Goal: Task Accomplishment & Management: Use online tool/utility

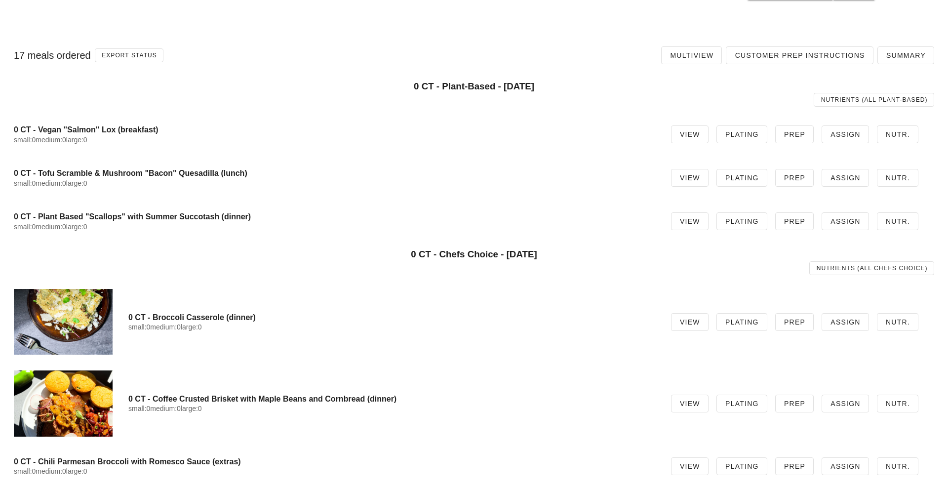
scroll to position [203, 0]
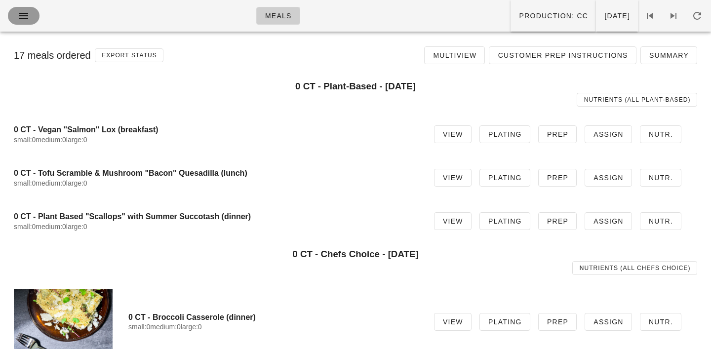
click at [20, 14] on icon "button" at bounding box center [24, 16] width 12 height 12
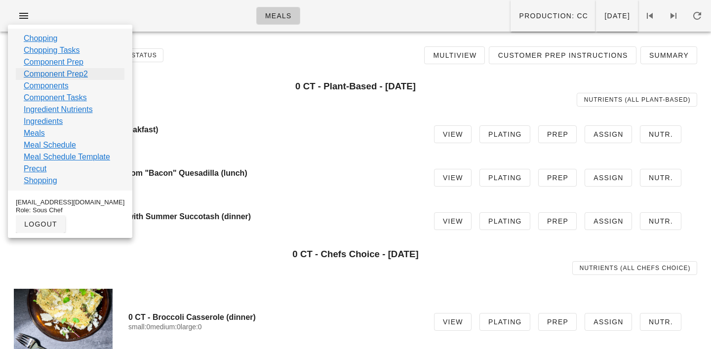
click at [39, 75] on link "Component Prep2" at bounding box center [56, 74] width 64 height 12
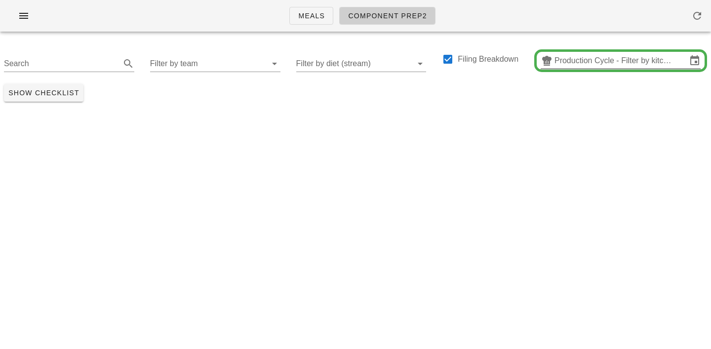
click at [590, 63] on input "Production Cycle - Filter by kitchen production schedules" at bounding box center [620, 61] width 132 height 16
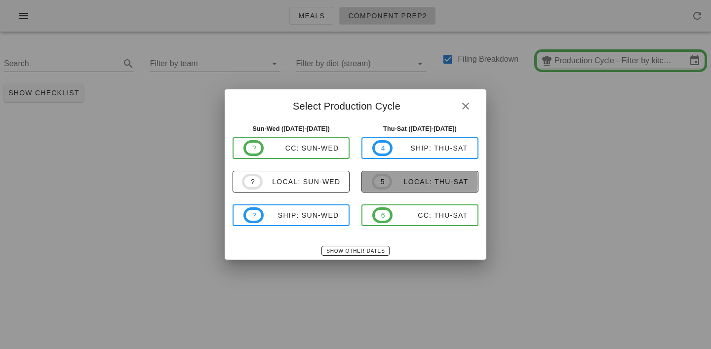
click at [421, 181] on div "local: Thu-Sat" at bounding box center [430, 182] width 76 height 8
type input "local: Thu-Sat (Sep 4-Sep 6)"
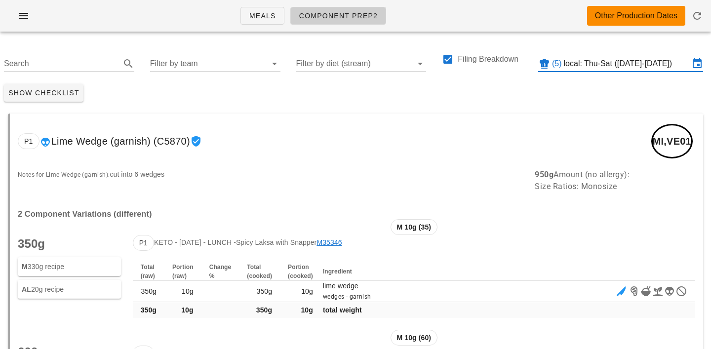
click at [145, 63] on div "Search Filter by team Filter by diet (stream) Filing Breakdown (5) local: Thu-S…" at bounding box center [355, 59] width 711 height 40
click at [162, 63] on input "Filter by team" at bounding box center [207, 64] width 115 height 16
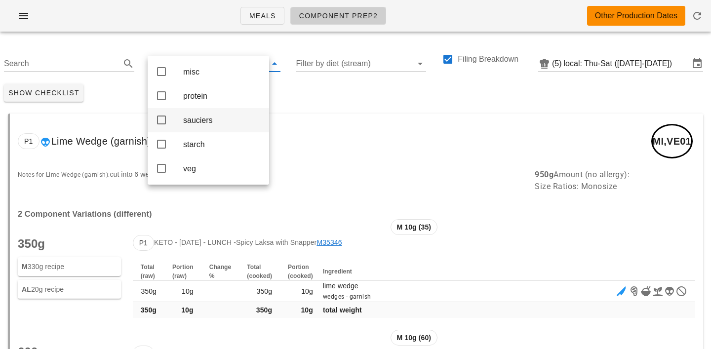
click at [195, 120] on div "sauciers" at bounding box center [222, 120] width 78 height 9
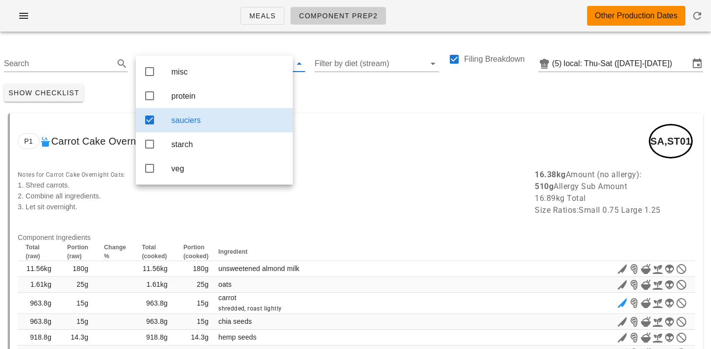
click at [346, 82] on div "Show Checklist" at bounding box center [355, 93] width 711 height 26
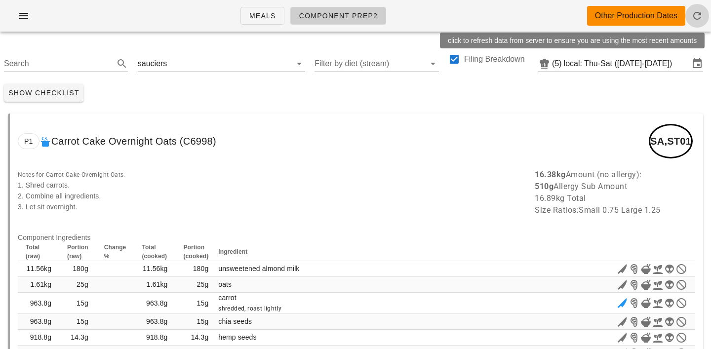
click at [696, 16] on icon "button" at bounding box center [697, 16] width 12 height 12
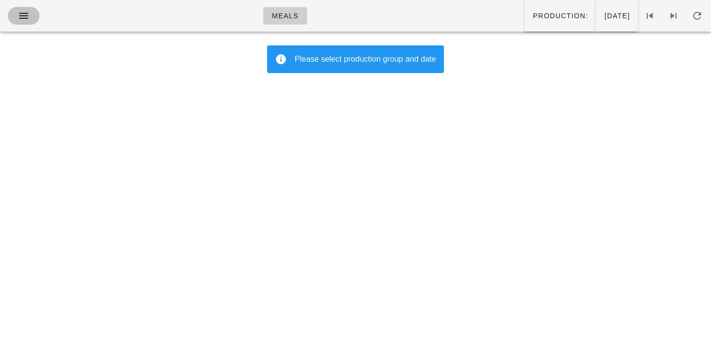
click at [29, 14] on icon "button" at bounding box center [24, 16] width 12 height 12
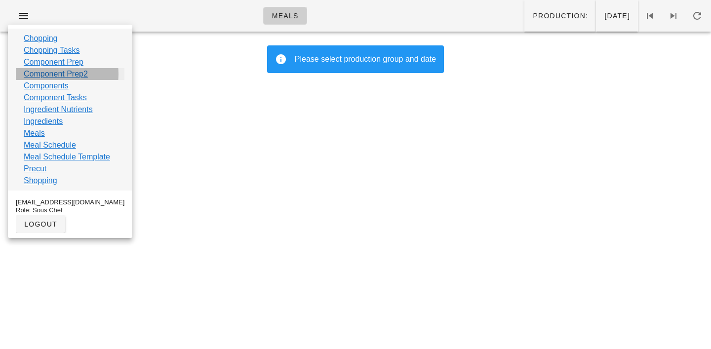
click at [42, 73] on link "Component Prep2" at bounding box center [56, 74] width 64 height 12
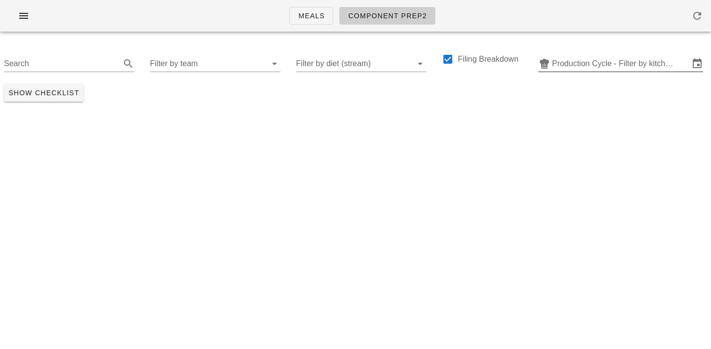
click at [573, 64] on input "Production Cycle - Filter by kitchen production schedules" at bounding box center [620, 64] width 137 height 16
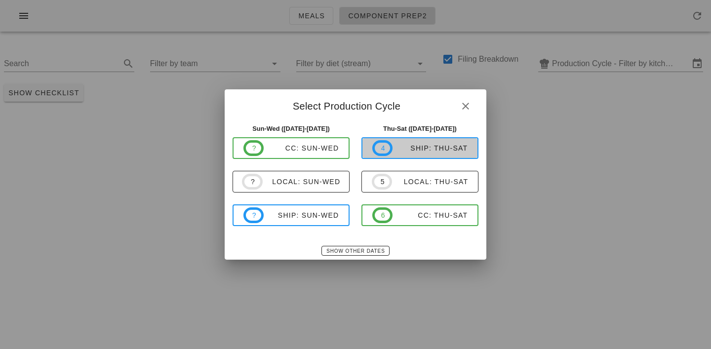
click at [427, 148] on div "ship: Thu-Sat" at bounding box center [429, 148] width 75 height 8
type input "ship: Thu-Sat (Sep 4-Sep 6)"
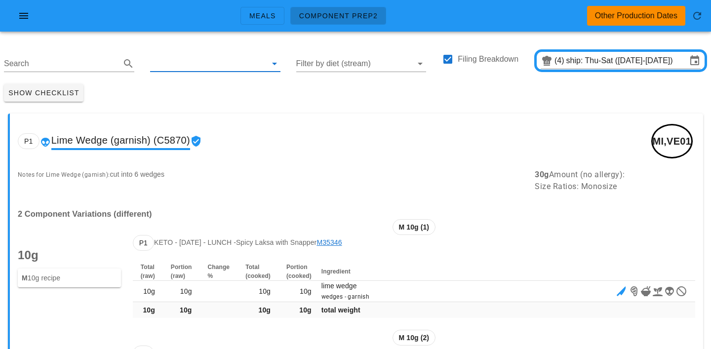
click at [165, 61] on input "text" at bounding box center [207, 64] width 115 height 16
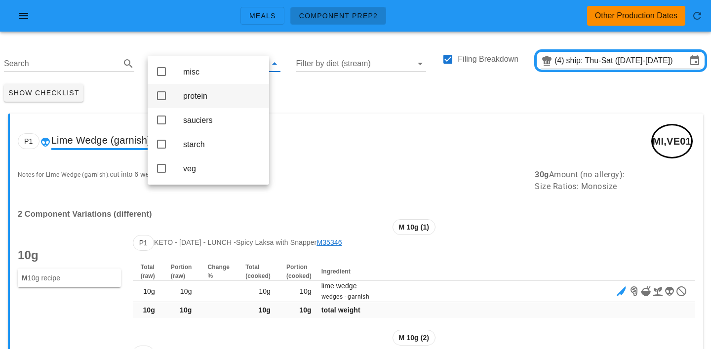
click at [195, 99] on div "protein" at bounding box center [222, 95] width 78 height 9
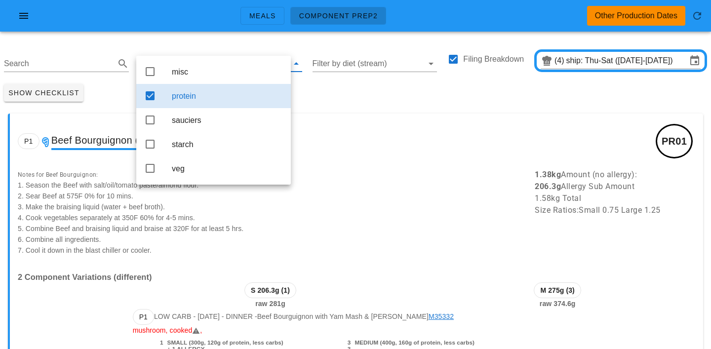
click at [358, 94] on div "Show Checklist" at bounding box center [355, 93] width 711 height 26
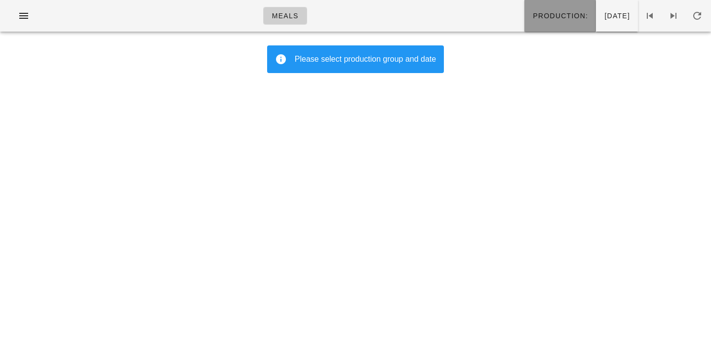
click at [542, 12] on span "Production:" at bounding box center [560, 16] width 56 height 8
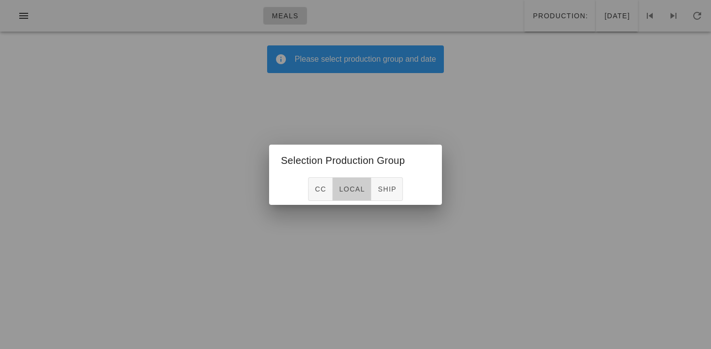
click at [351, 193] on span "local" at bounding box center [352, 189] width 26 height 8
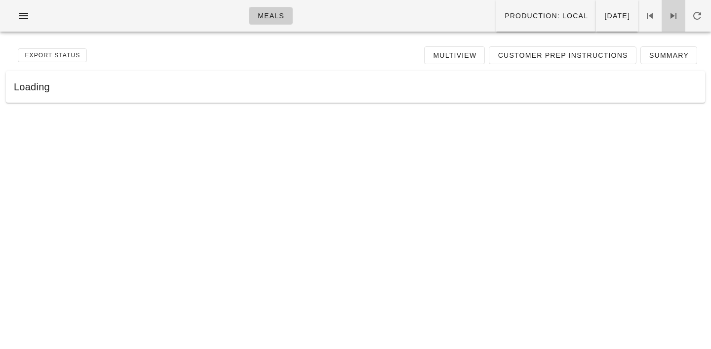
click at [672, 12] on icon at bounding box center [673, 16] width 12 height 12
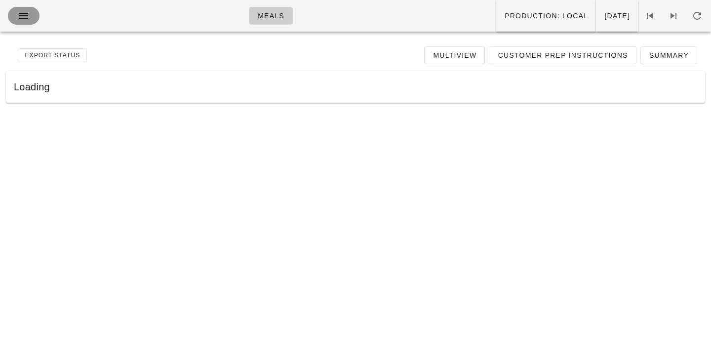
click at [28, 20] on icon "button" at bounding box center [24, 16] width 12 height 12
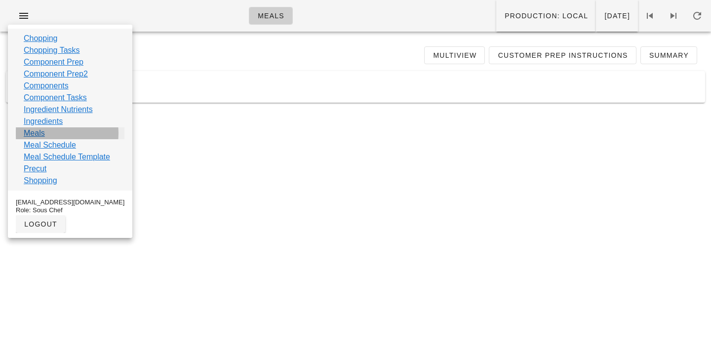
click at [36, 134] on link "Meals" at bounding box center [34, 133] width 21 height 12
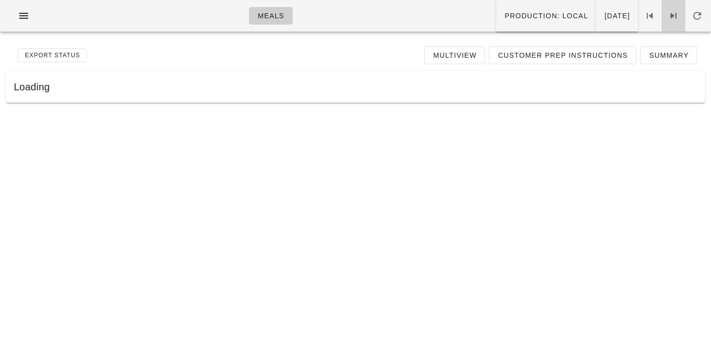
click at [673, 17] on icon at bounding box center [673, 16] width 12 height 12
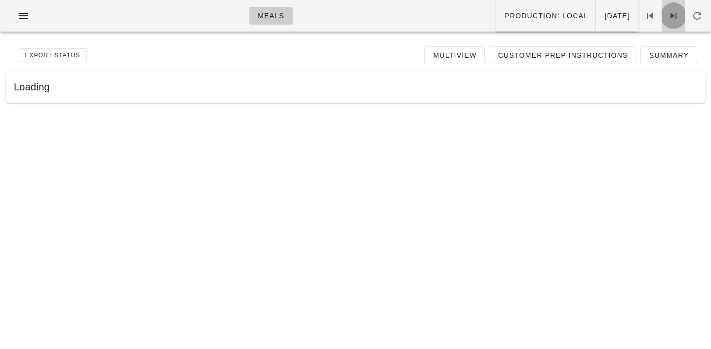
click at [673, 17] on icon at bounding box center [673, 16] width 12 height 12
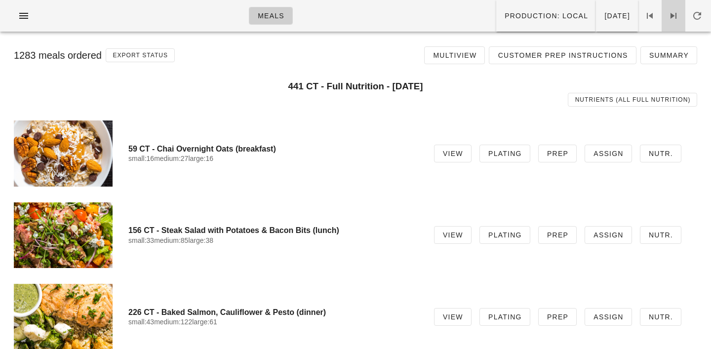
click at [673, 16] on icon at bounding box center [673, 16] width 12 height 12
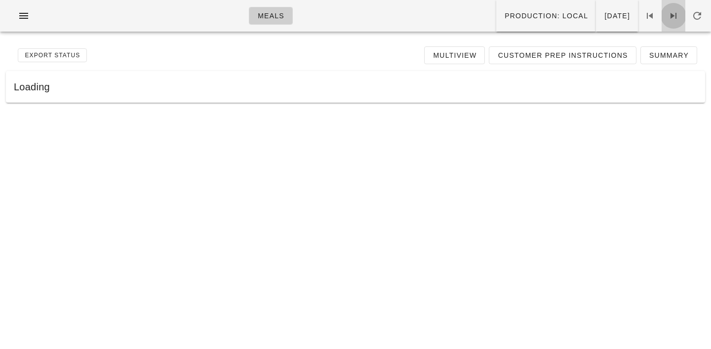
click at [673, 16] on icon at bounding box center [673, 16] width 12 height 12
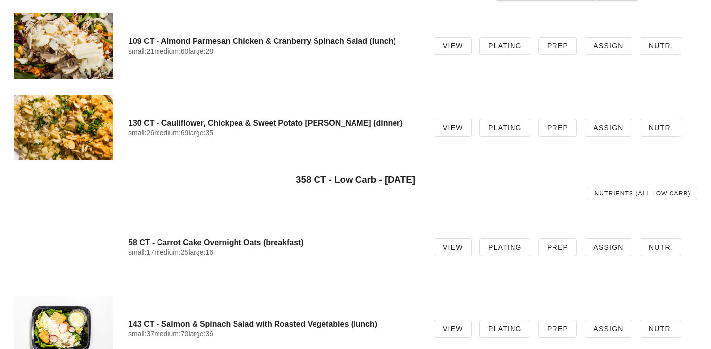
scroll to position [192, 0]
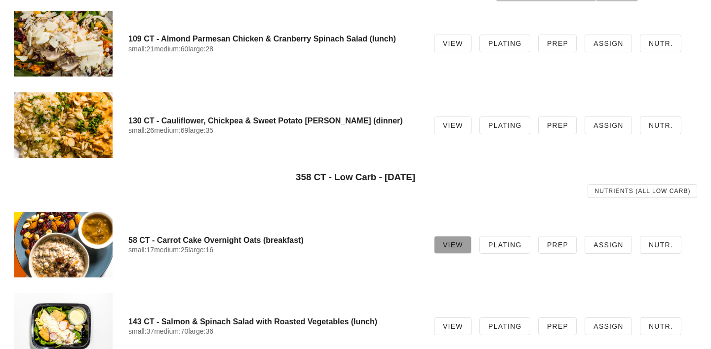
click at [460, 242] on span "View" at bounding box center [452, 245] width 21 height 8
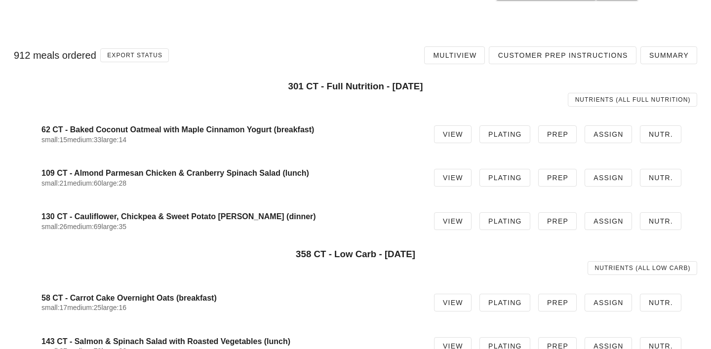
scroll to position [192, 0]
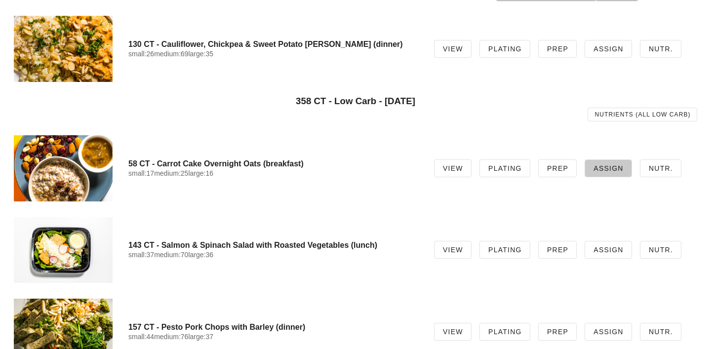
click at [625, 168] on link "Assign" at bounding box center [608, 168] width 47 height 18
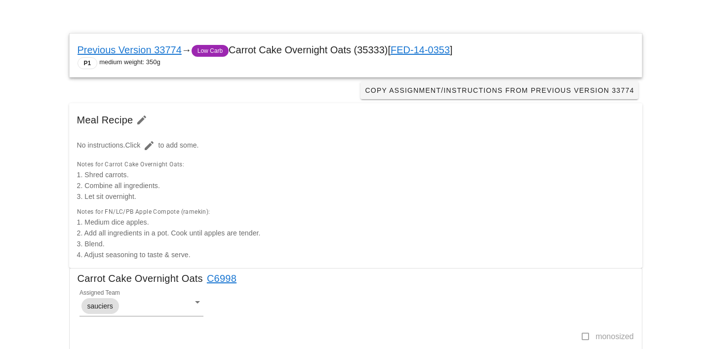
scroll to position [20, 0]
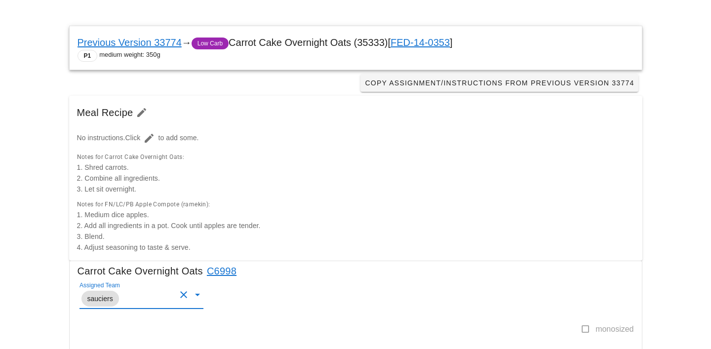
click at [142, 303] on input "Assigned Team" at bounding box center [148, 298] width 55 height 13
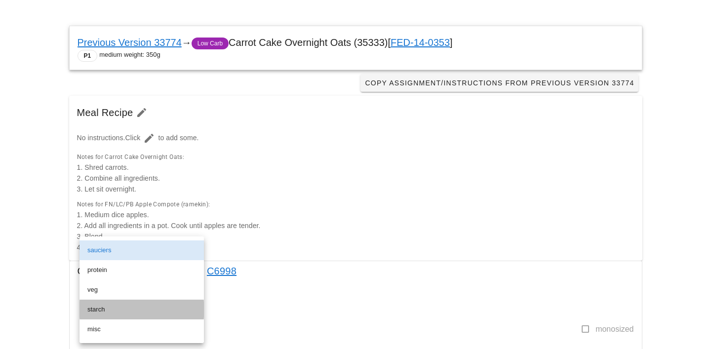
click at [118, 309] on div "starch" at bounding box center [141, 310] width 109 height 8
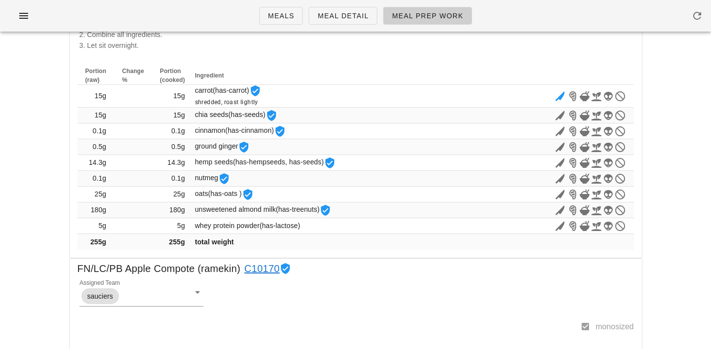
scroll to position [0, 0]
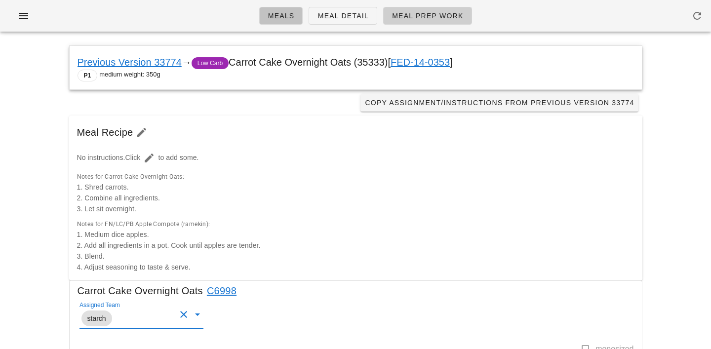
click at [289, 18] on span "Meals" at bounding box center [281, 16] width 27 height 8
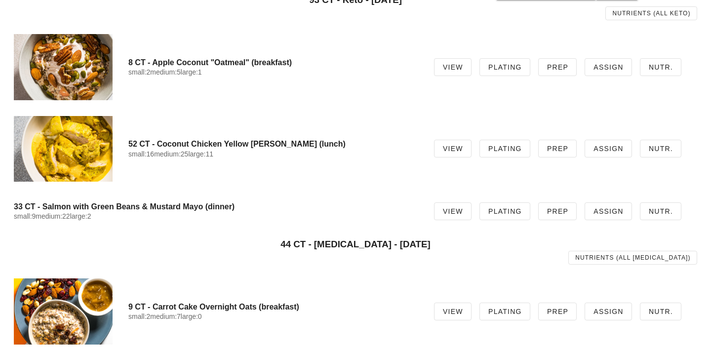
scroll to position [664, 0]
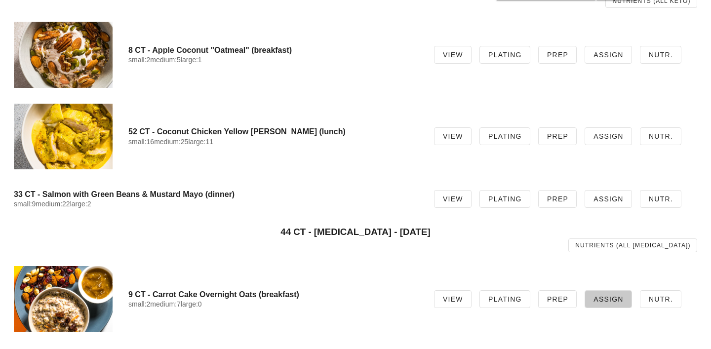
click at [599, 298] on span "Assign" at bounding box center [608, 299] width 31 height 8
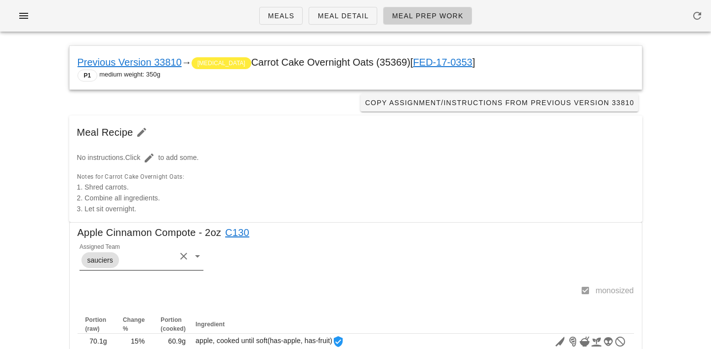
click at [131, 263] on input "Assigned Team" at bounding box center [148, 260] width 55 height 13
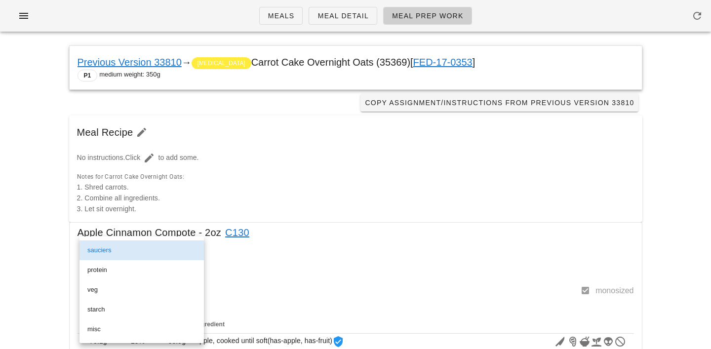
click at [275, 287] on div at bounding box center [327, 295] width 507 height 21
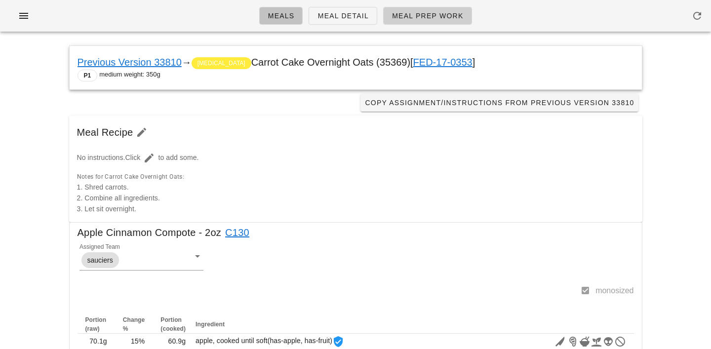
click at [287, 21] on link "Meals" at bounding box center [281, 16] width 44 height 18
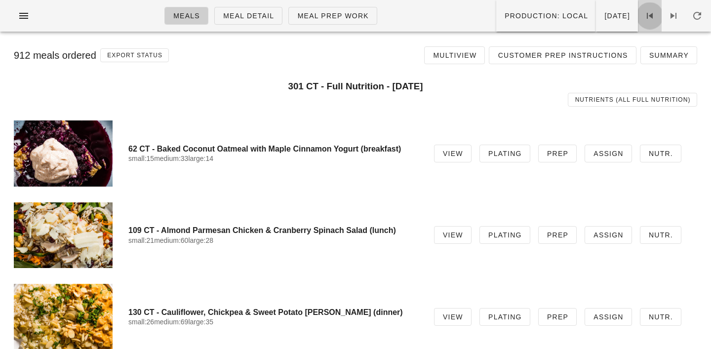
click at [648, 18] on icon at bounding box center [650, 16] width 12 height 12
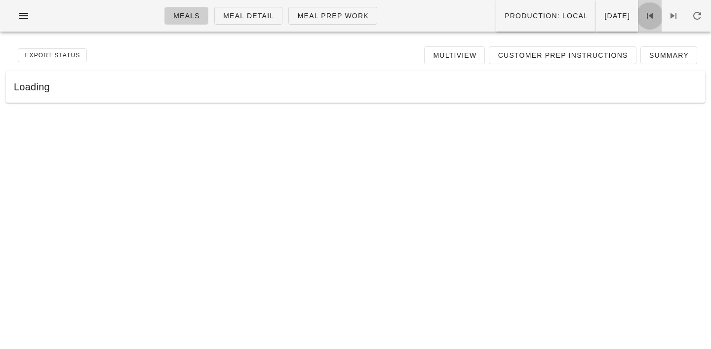
click at [648, 18] on icon at bounding box center [650, 16] width 12 height 12
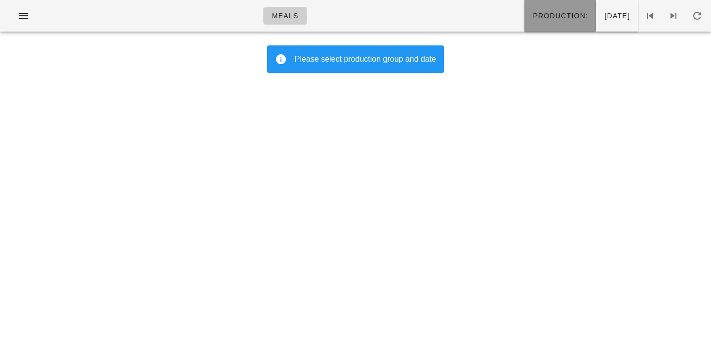
click at [524, 10] on button "Production:" at bounding box center [560, 16] width 72 height 32
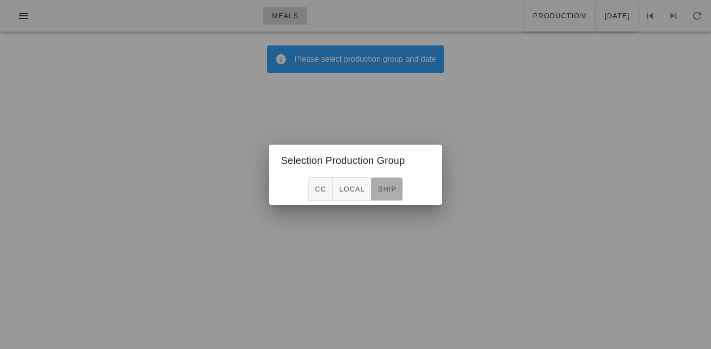
click at [390, 195] on button "ship" at bounding box center [387, 189] width 32 height 24
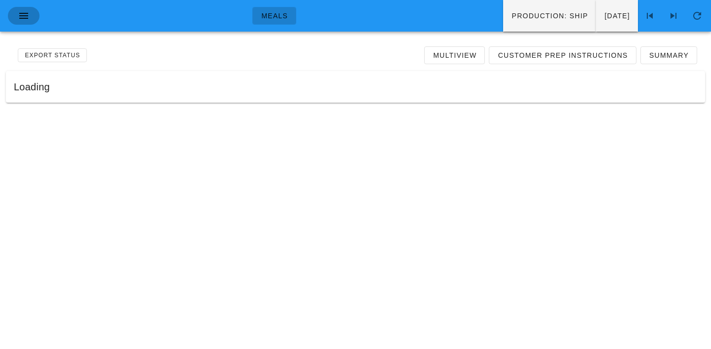
click at [28, 16] on icon "button" at bounding box center [24, 16] width 12 height 12
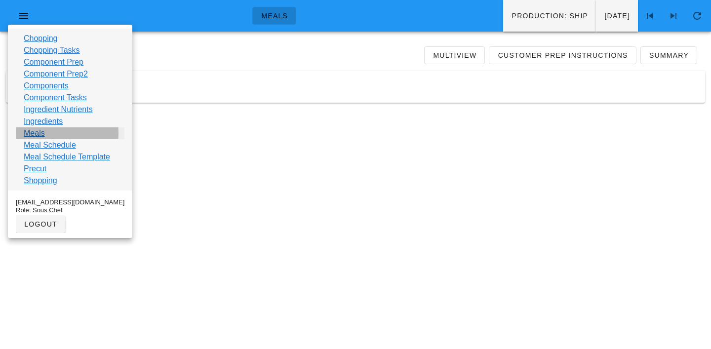
click at [35, 131] on link "Meals" at bounding box center [34, 133] width 21 height 12
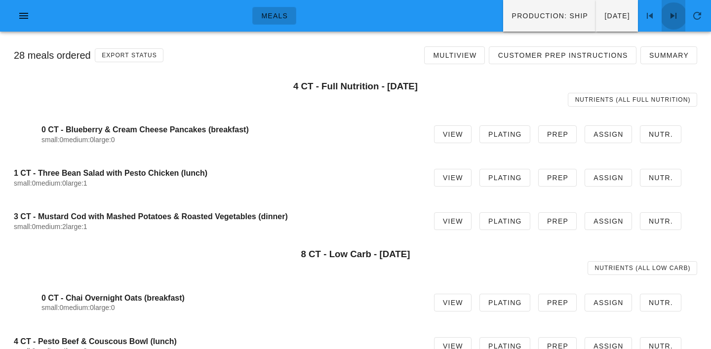
click at [674, 18] on icon at bounding box center [673, 16] width 12 height 12
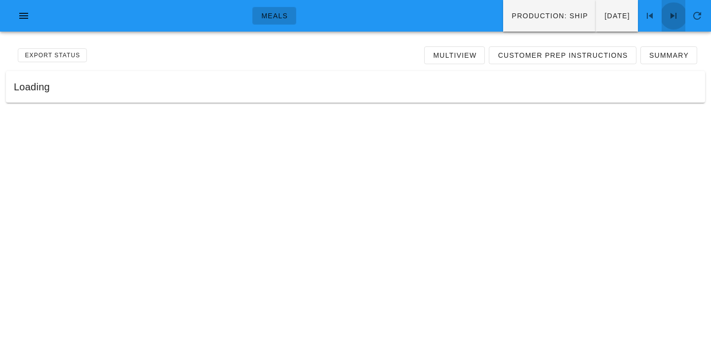
click at [674, 18] on icon at bounding box center [673, 16] width 12 height 12
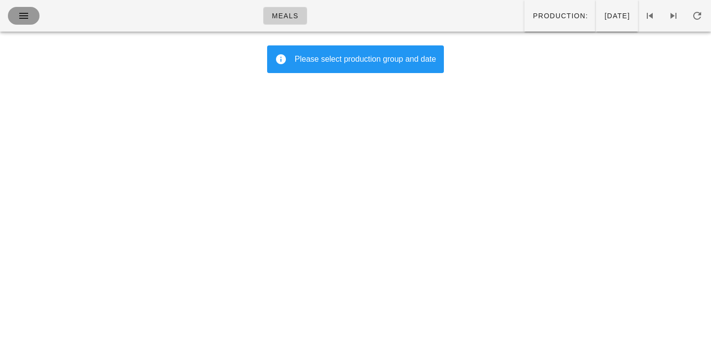
click at [24, 17] on icon "button" at bounding box center [24, 16] width 12 height 12
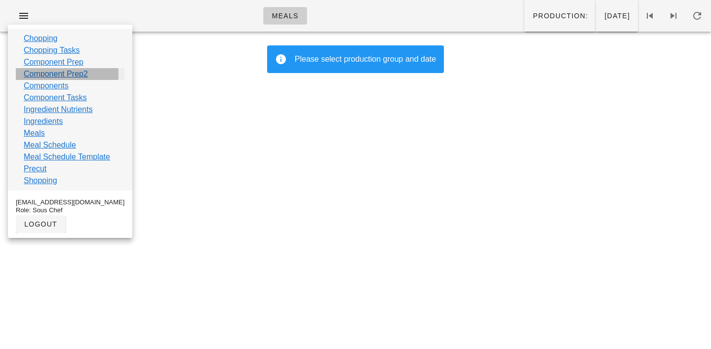
click at [34, 77] on link "Component Prep2" at bounding box center [56, 74] width 64 height 12
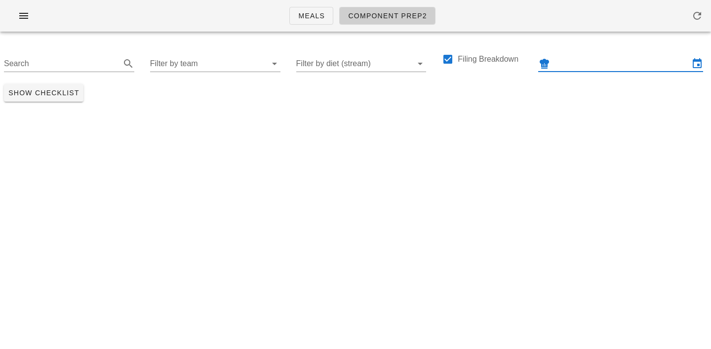
click at [597, 56] on input "text" at bounding box center [620, 64] width 137 height 16
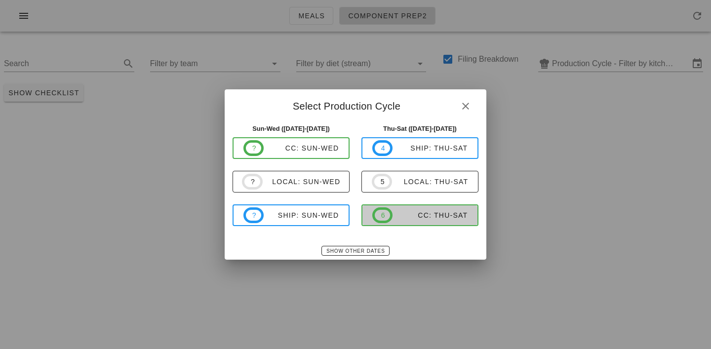
click at [423, 222] on span "6 CC: Thu-Sat" at bounding box center [420, 215] width 96 height 16
type input "CC: Thu-Sat ([DATE]-[DATE])"
